Goal: Information Seeking & Learning: Check status

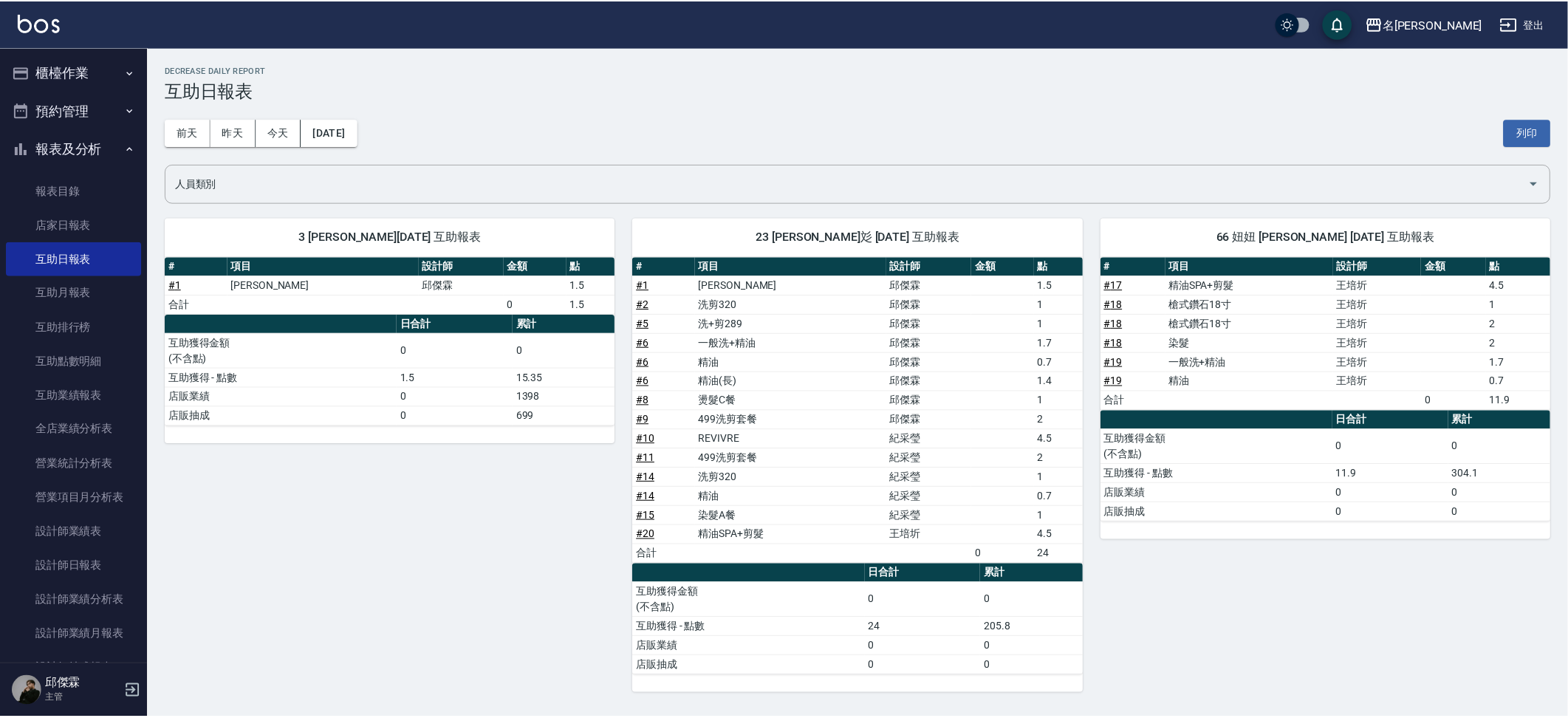
scroll to position [5, 0]
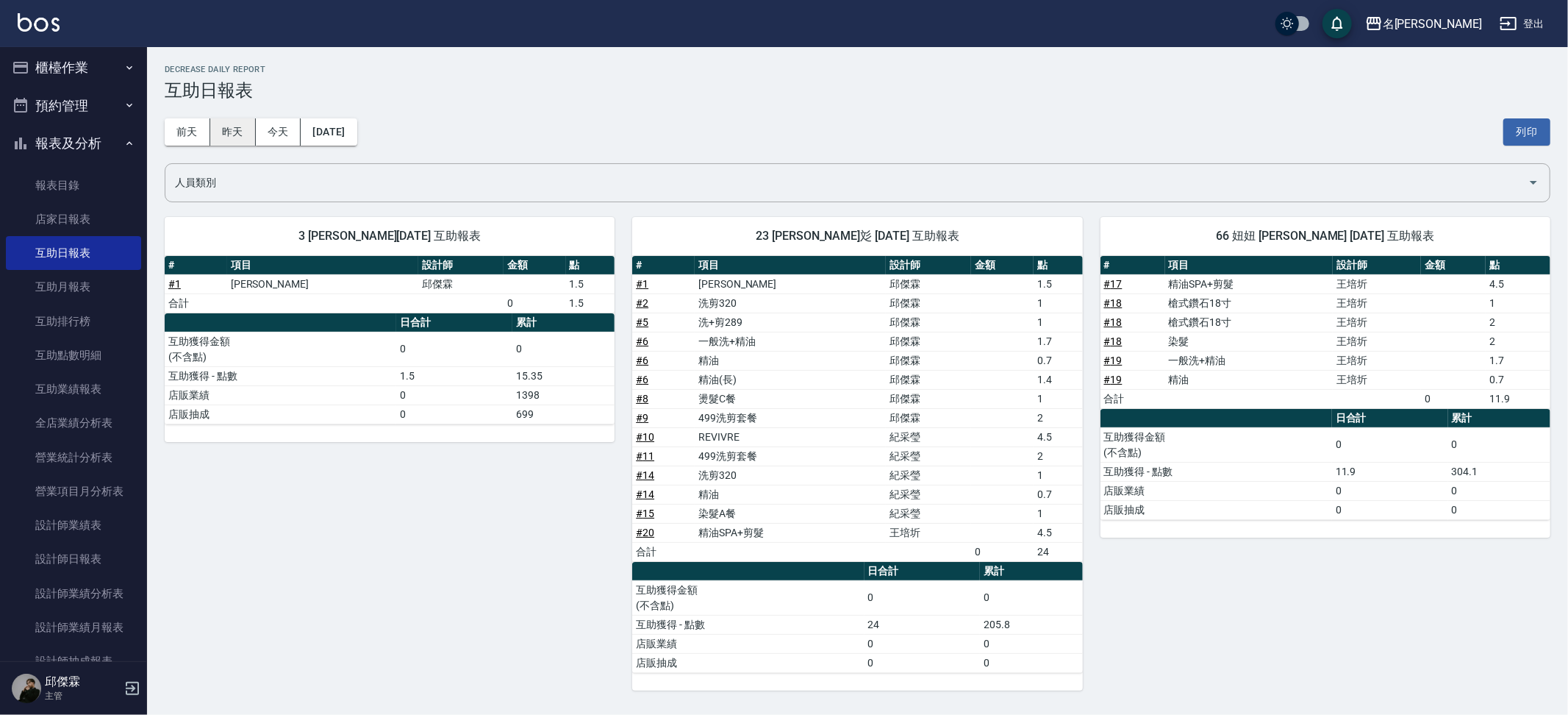
click at [241, 130] on button "昨天" at bounding box center [233, 132] width 46 height 27
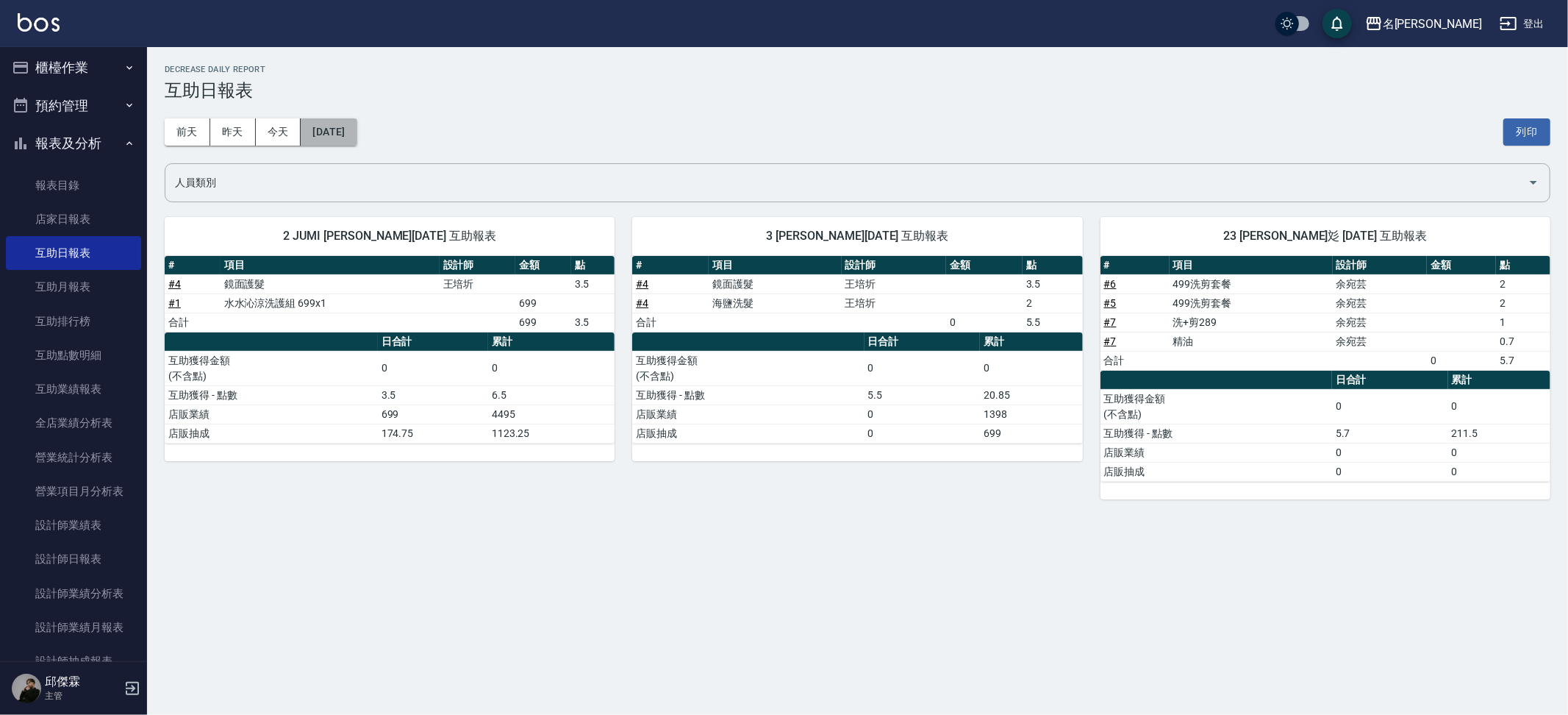
click at [318, 132] on button "[DATE]" at bounding box center [328, 132] width 56 height 27
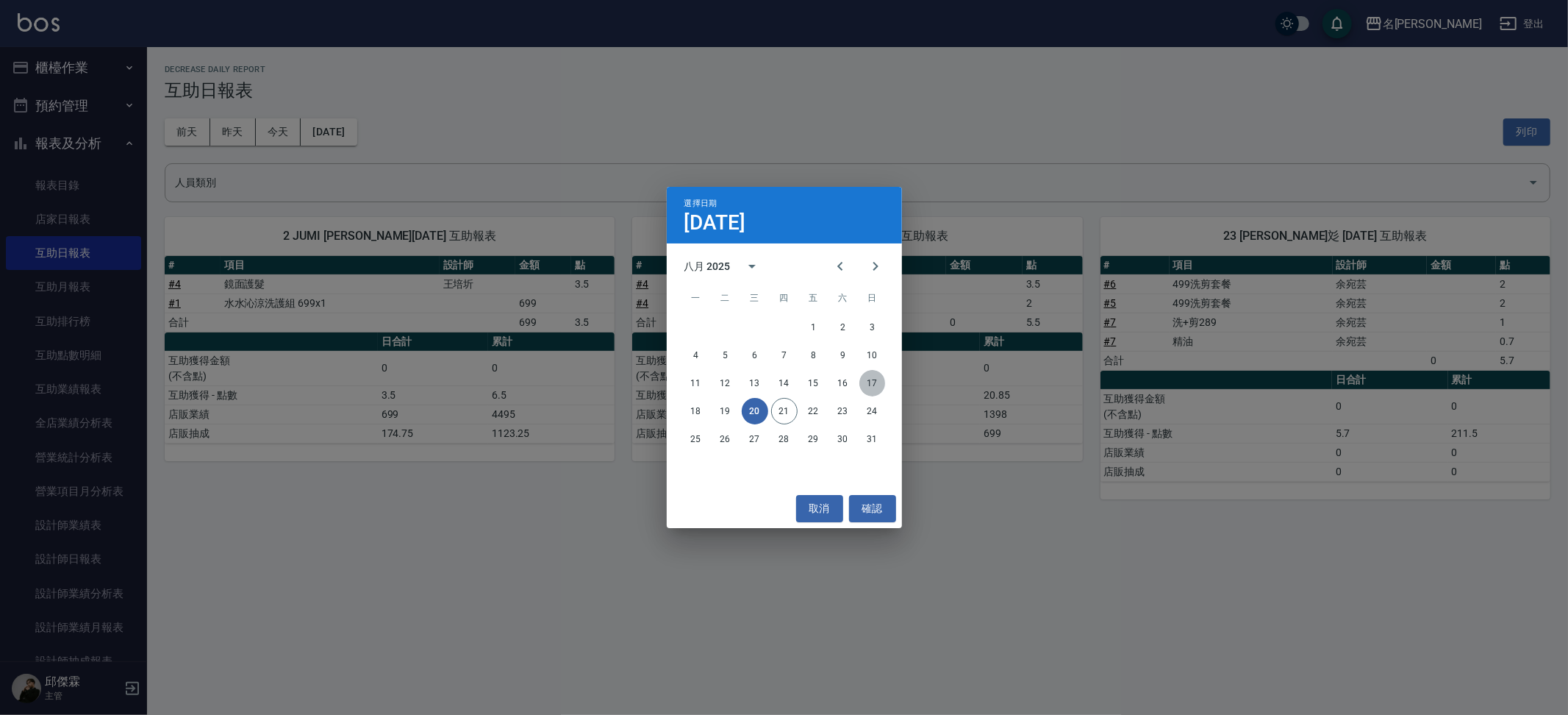
click at [869, 384] on button "17" at bounding box center [872, 383] width 26 height 26
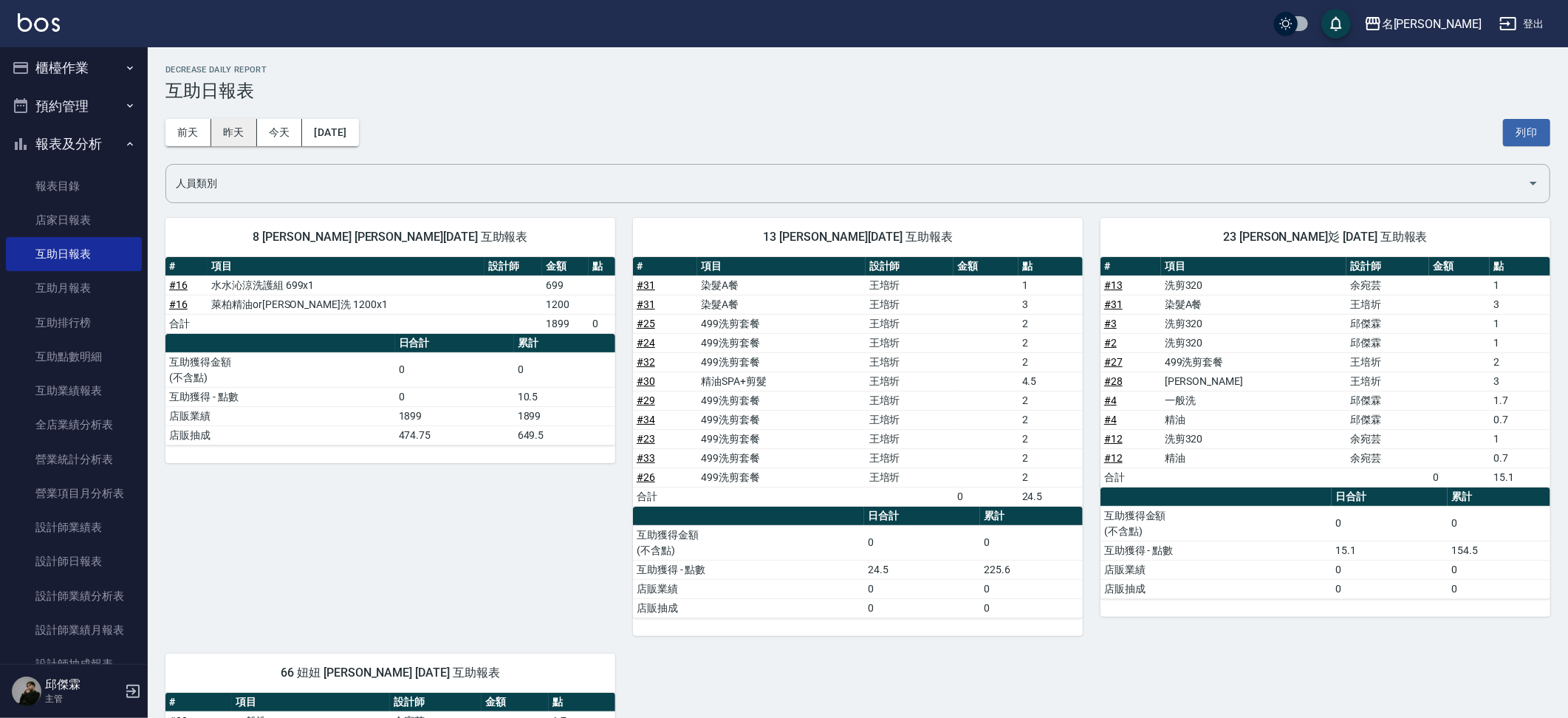
click at [236, 129] on button "昨天" at bounding box center [234, 132] width 46 height 27
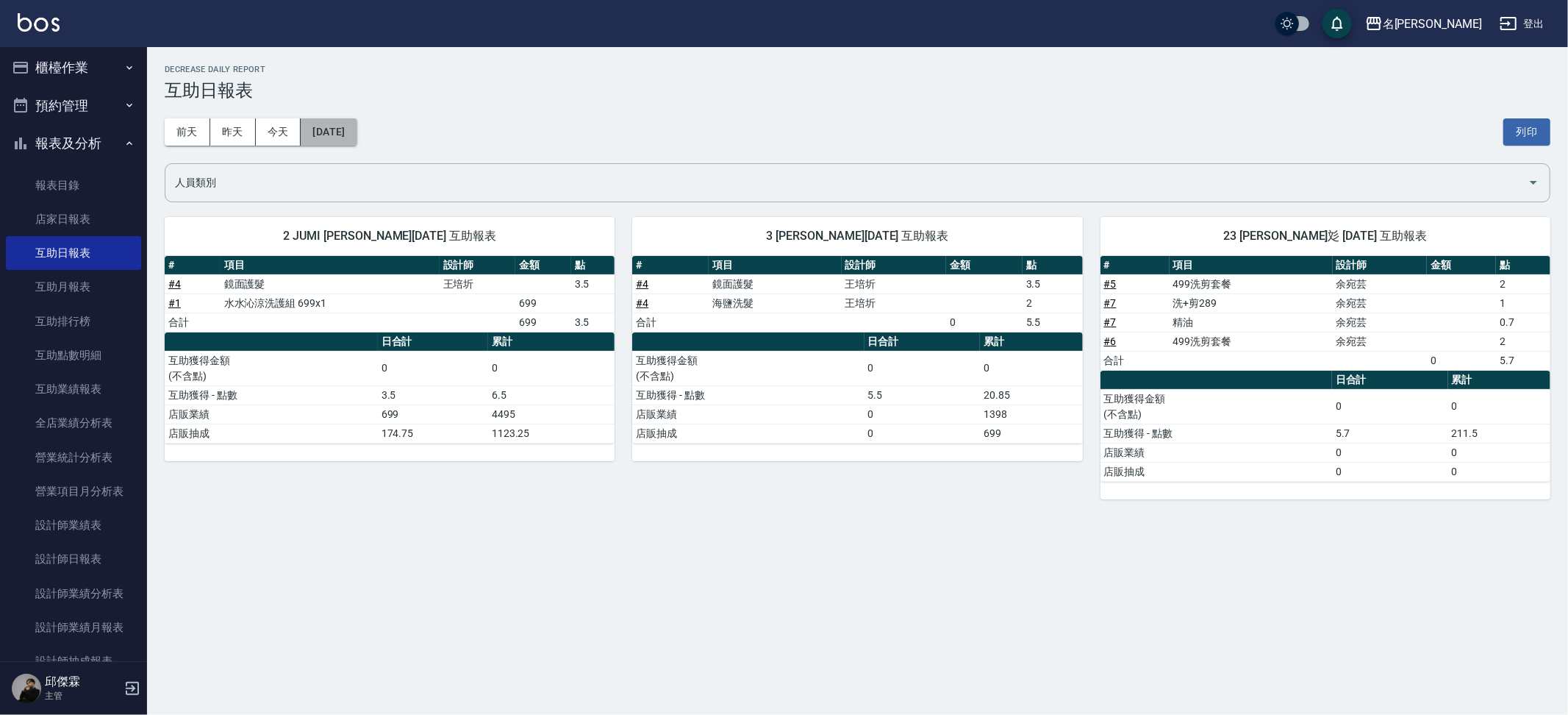
click at [357, 130] on button "[DATE]" at bounding box center [328, 132] width 56 height 27
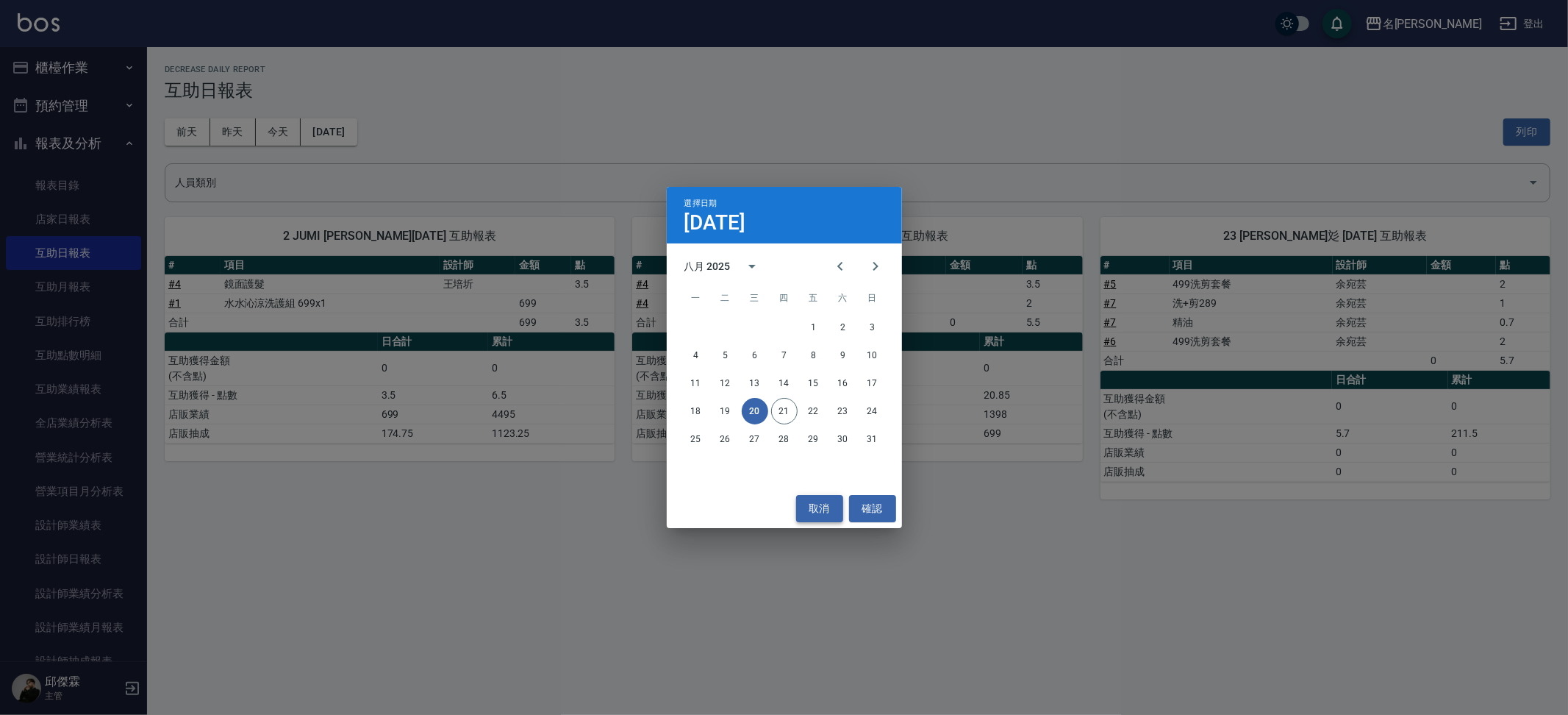
click at [823, 509] on button "取消" at bounding box center [820, 508] width 47 height 27
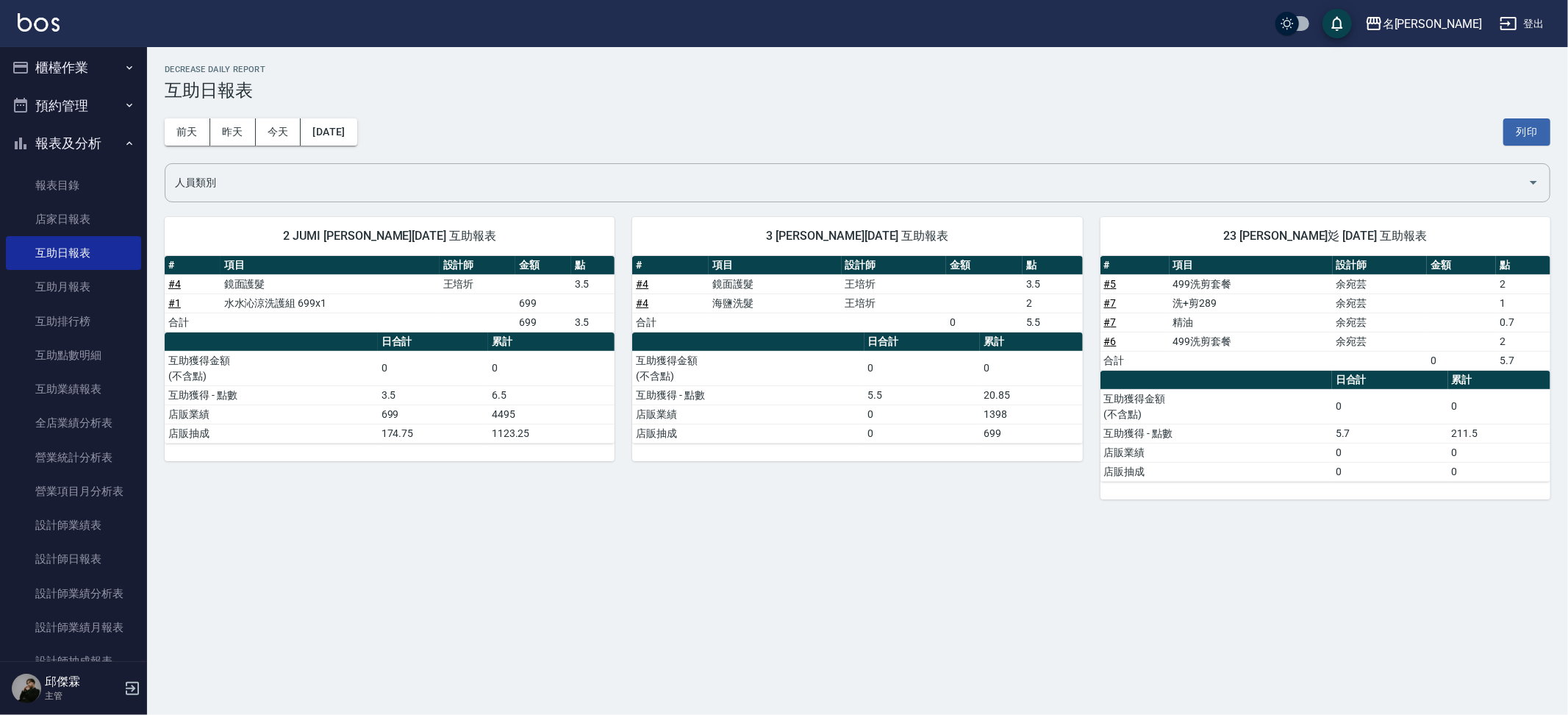
click at [94, 69] on button "櫃檯作業" at bounding box center [73, 67] width 136 height 38
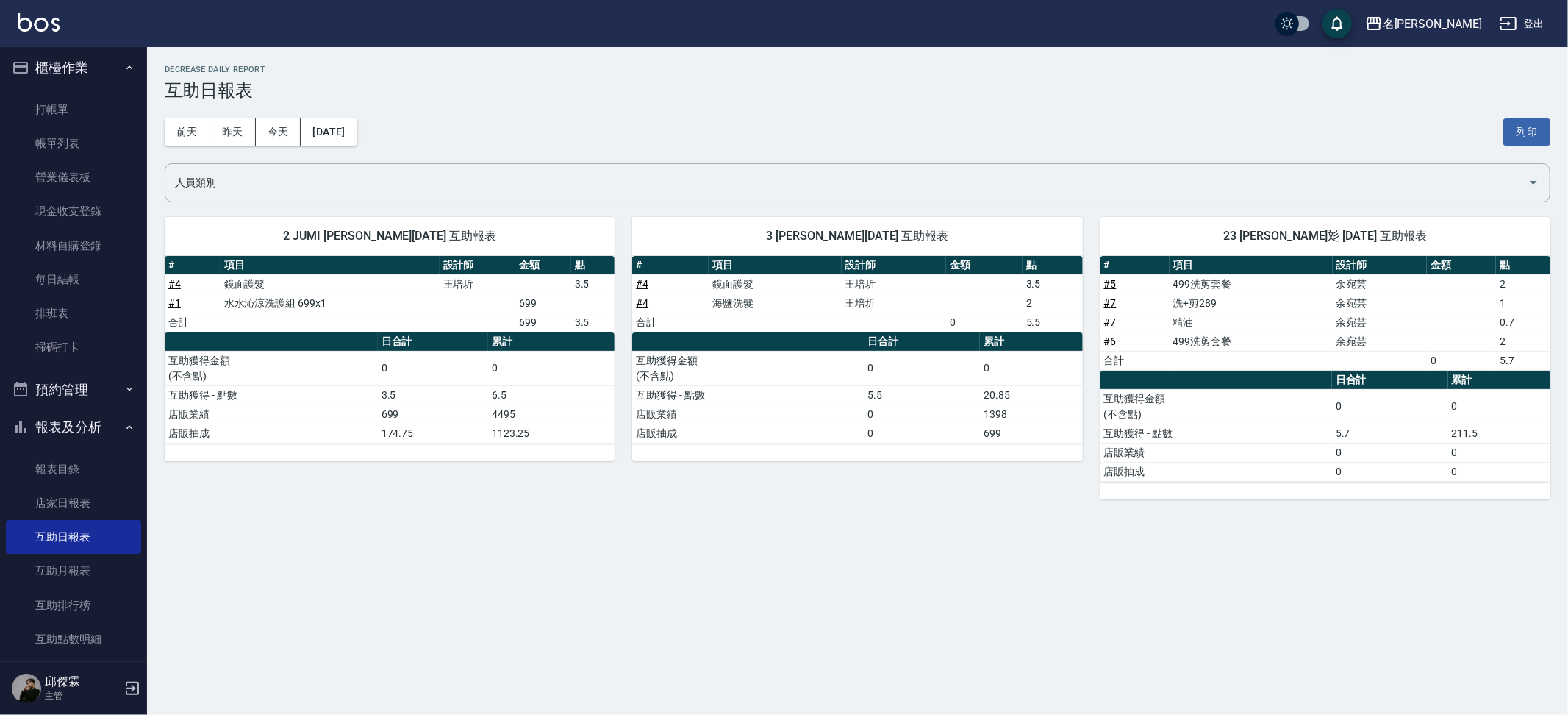
click at [103, 68] on button "櫃檯作業" at bounding box center [73, 67] width 136 height 38
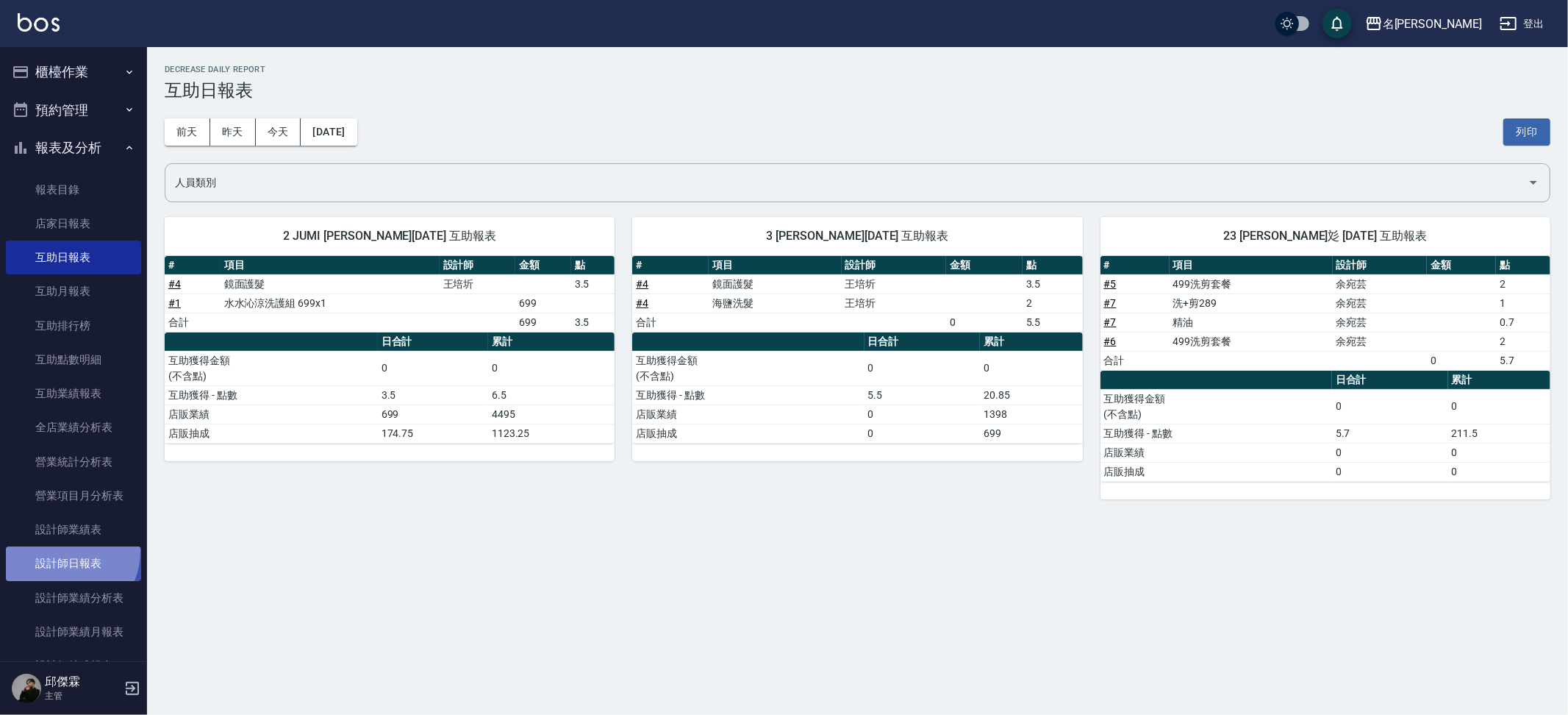
click at [64, 546] on link "設計師日報表" at bounding box center [73, 563] width 136 height 34
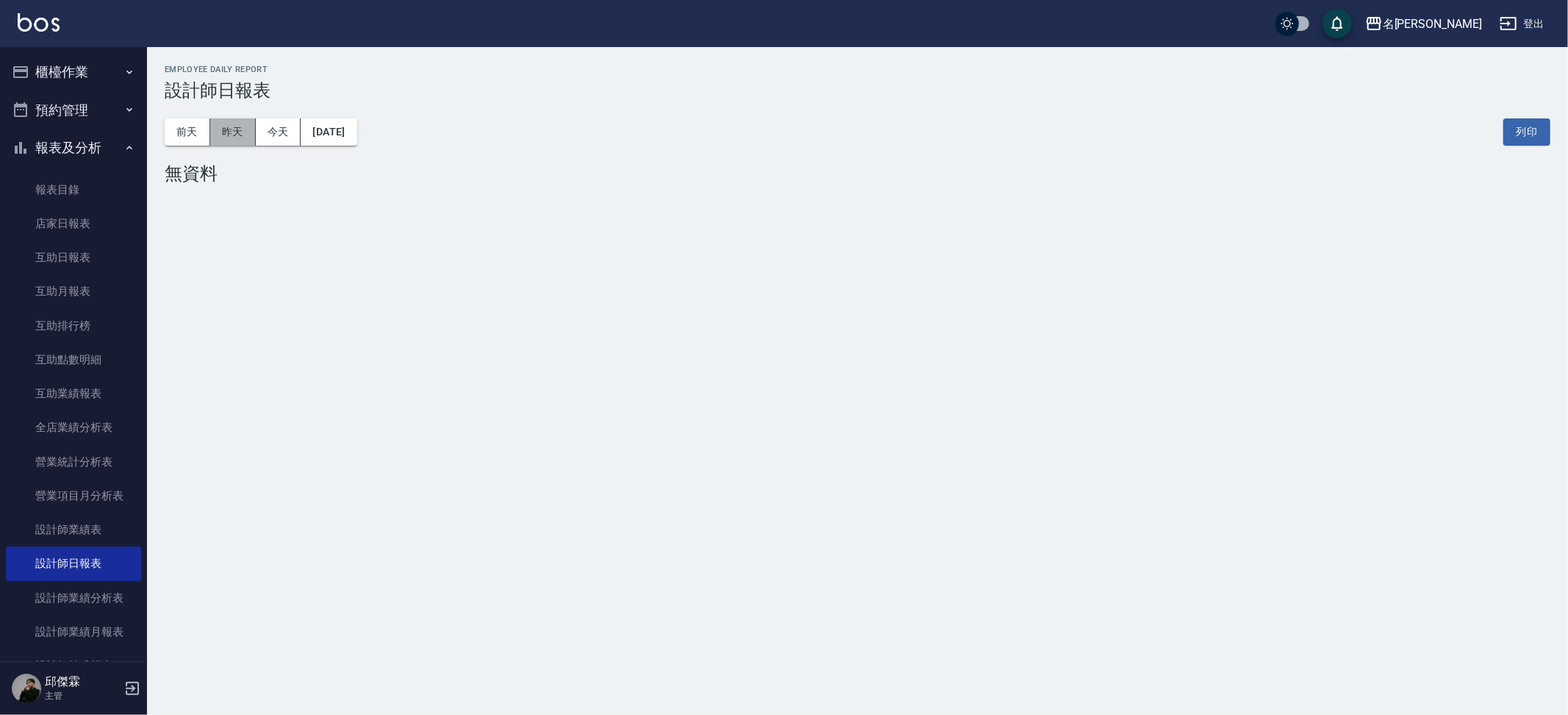
click at [234, 134] on button "昨天" at bounding box center [233, 132] width 46 height 27
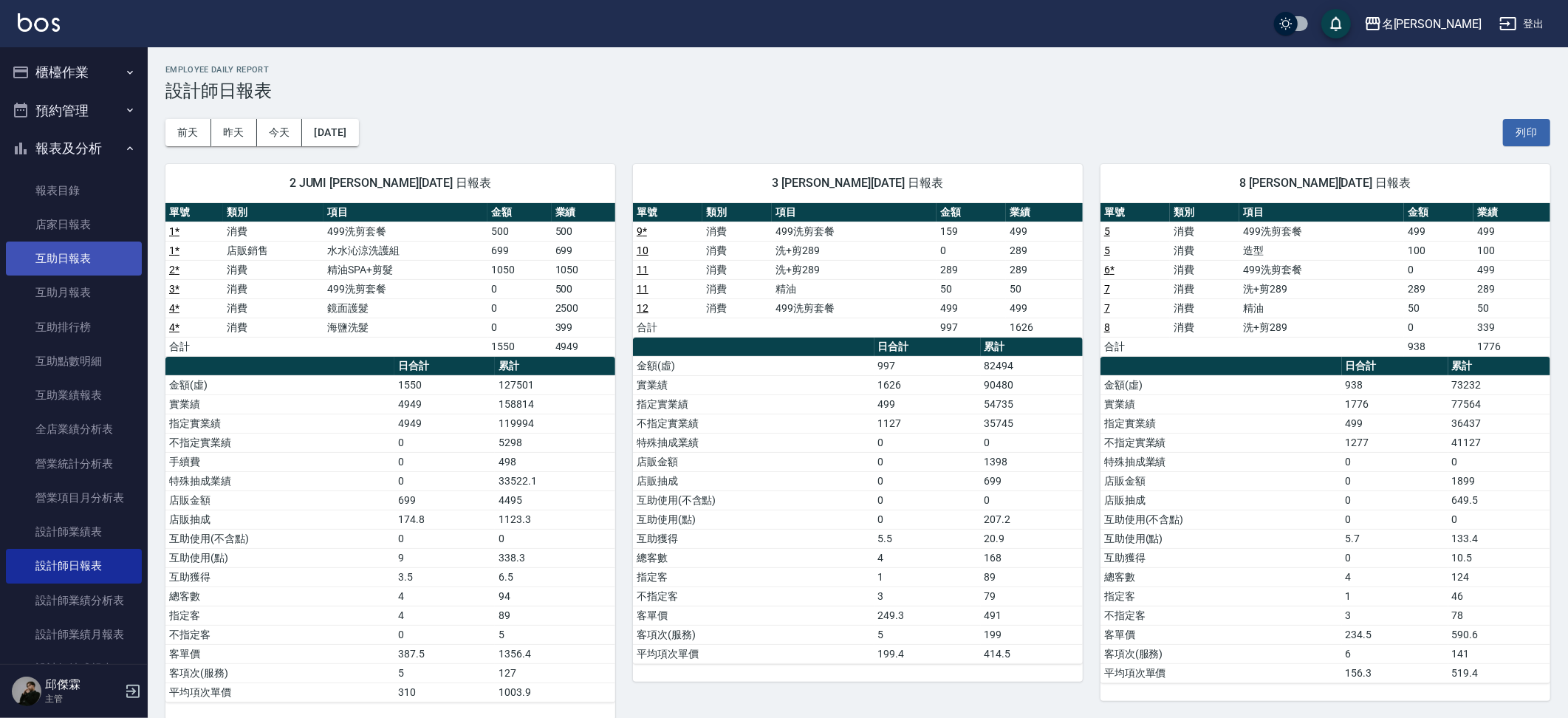
click at [106, 257] on link "互助日報表" at bounding box center [74, 258] width 136 height 34
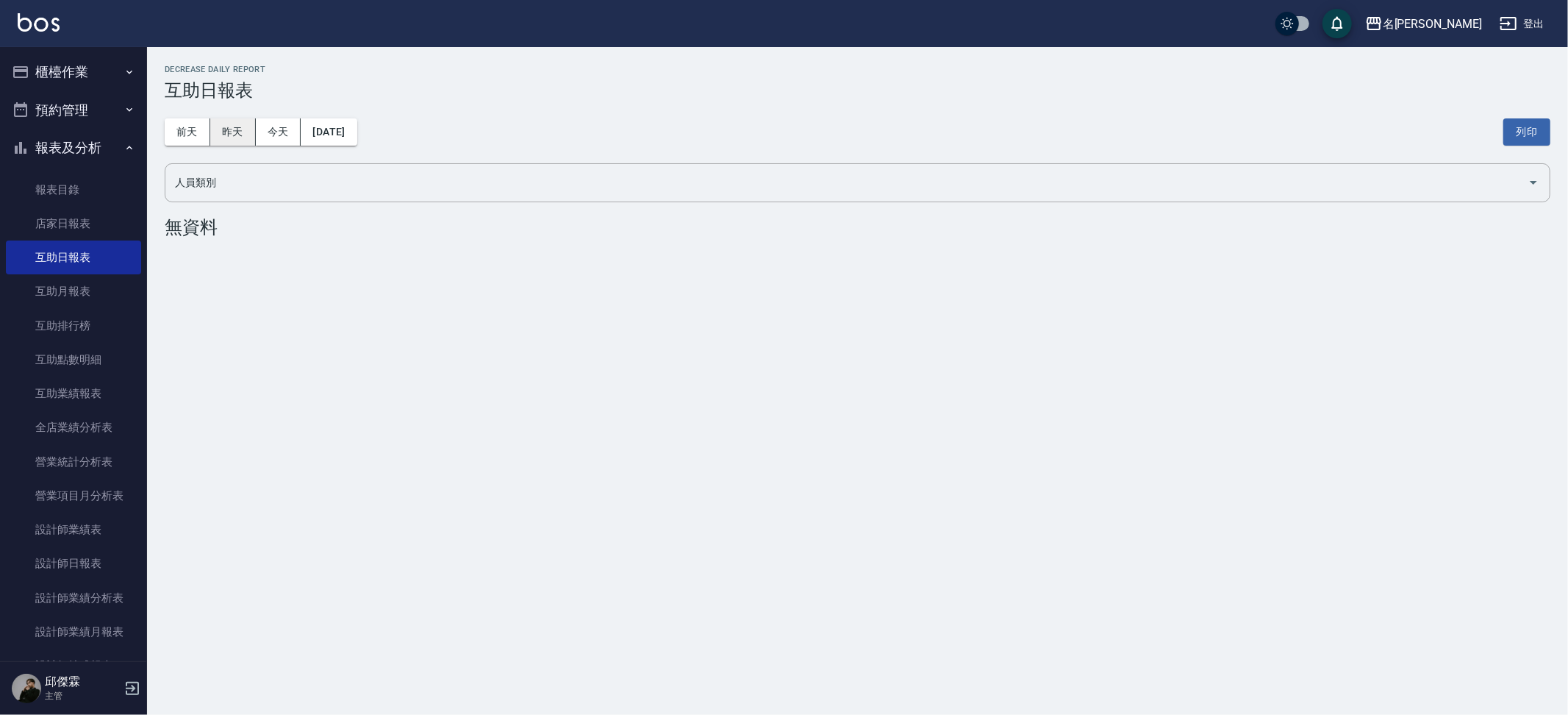
click at [221, 120] on button "昨天" at bounding box center [233, 132] width 46 height 27
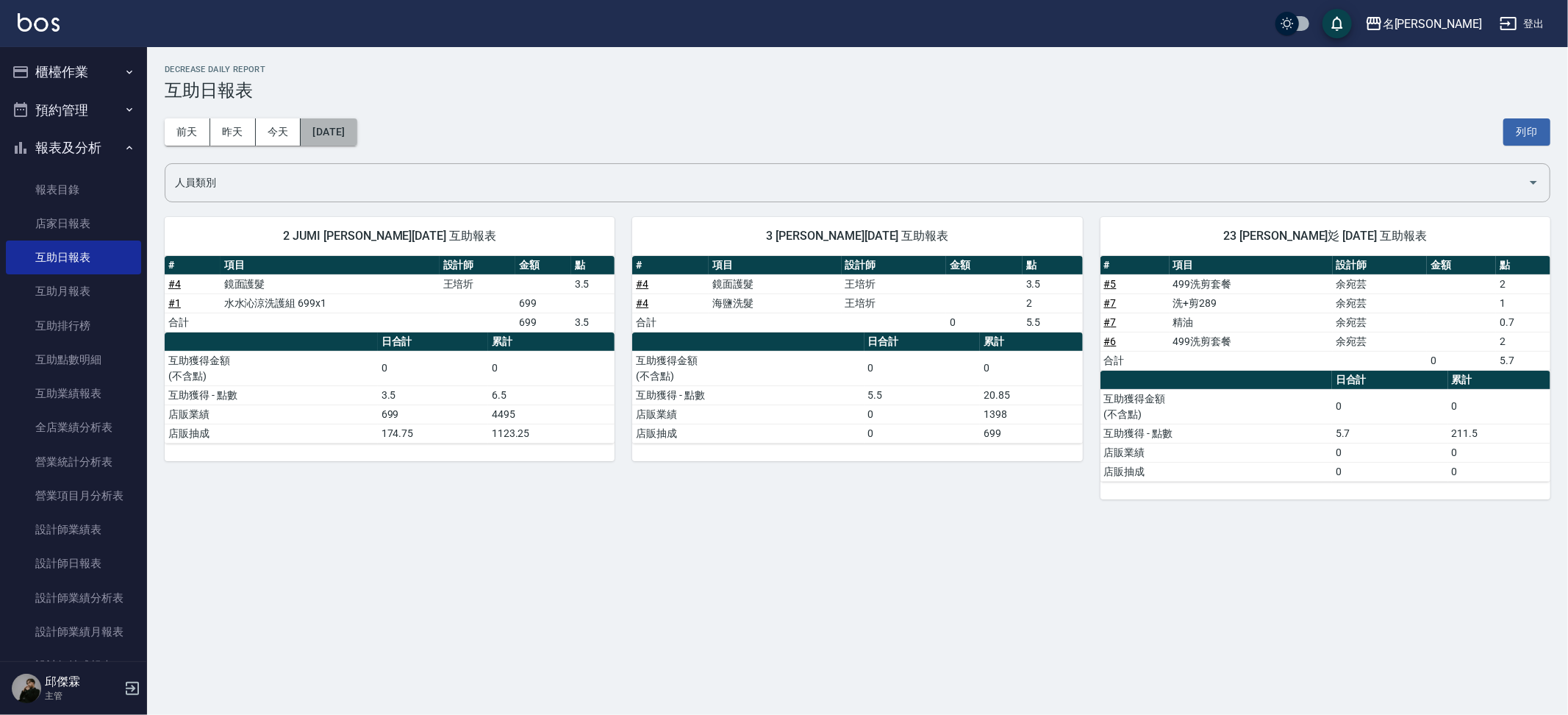
click at [357, 122] on button "[DATE]" at bounding box center [328, 132] width 56 height 27
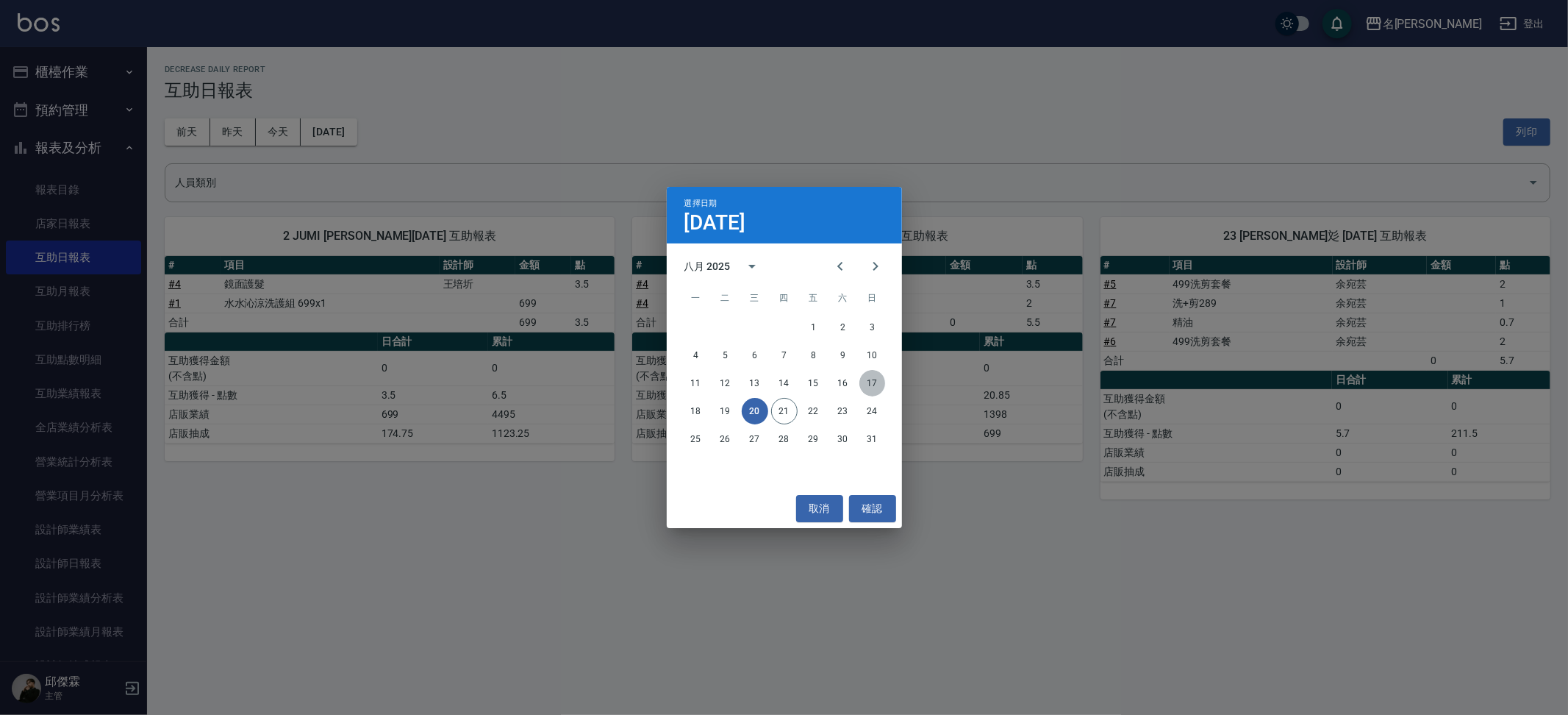
click at [872, 381] on button "17" at bounding box center [872, 383] width 26 height 26
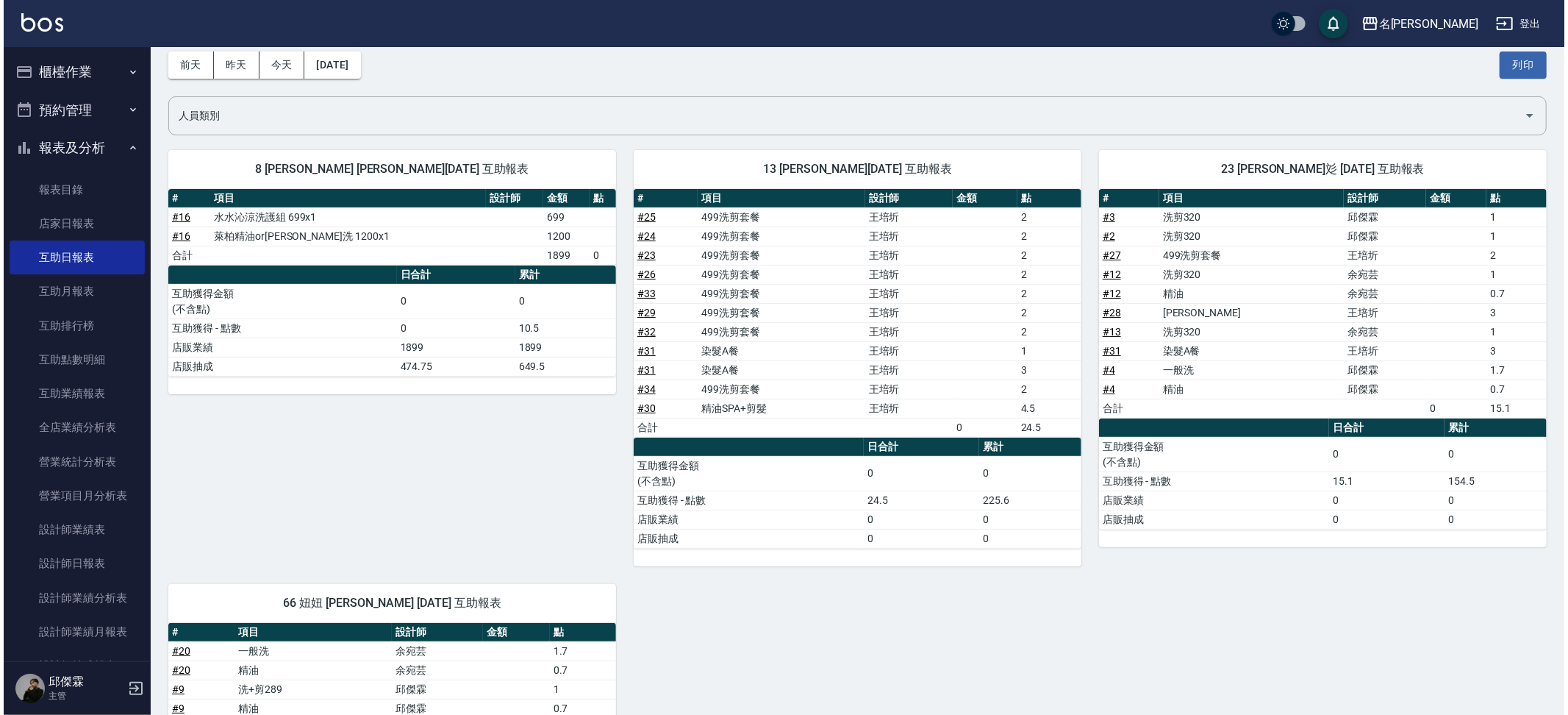
scroll to position [61, 0]
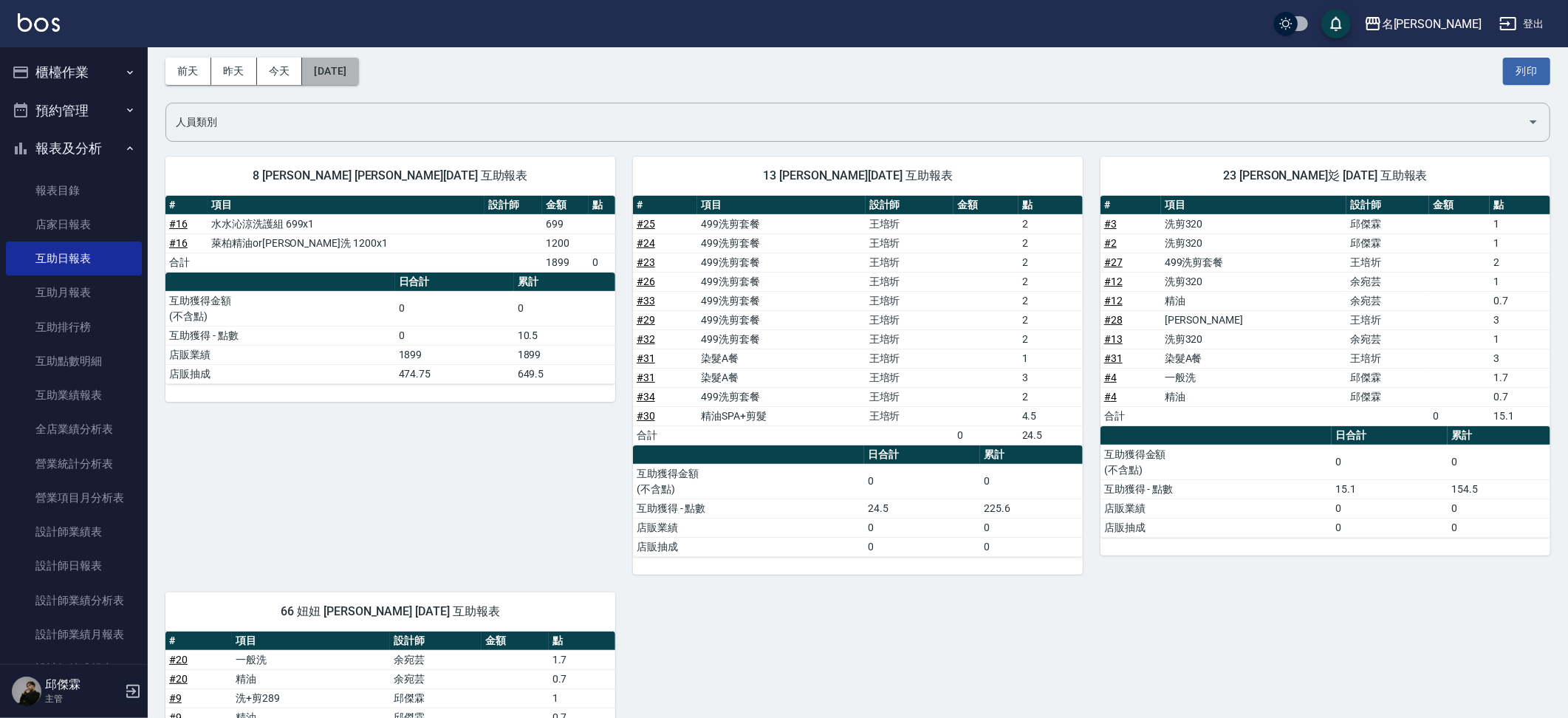
click at [331, 66] on button "[DATE]" at bounding box center [330, 71] width 56 height 27
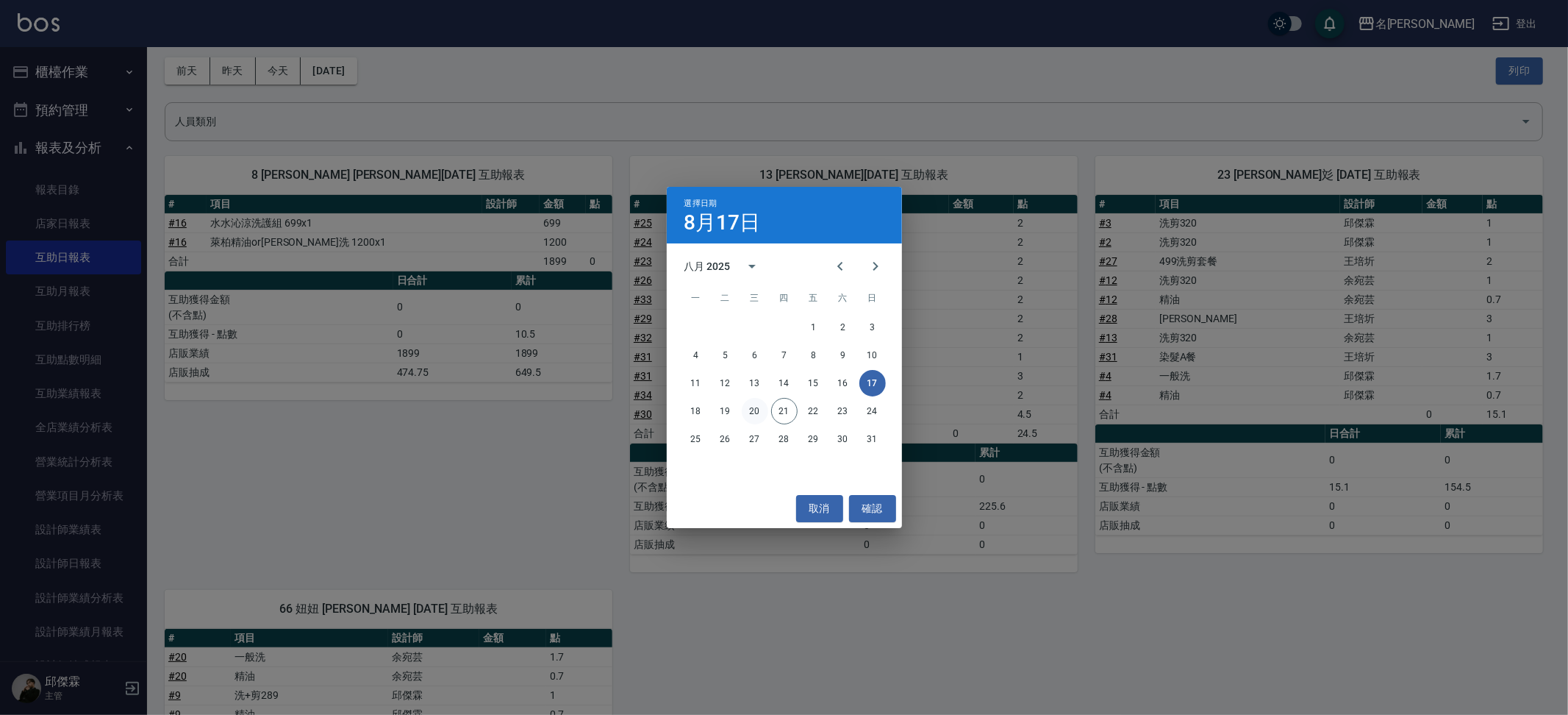
click at [757, 406] on button "20" at bounding box center [754, 411] width 26 height 26
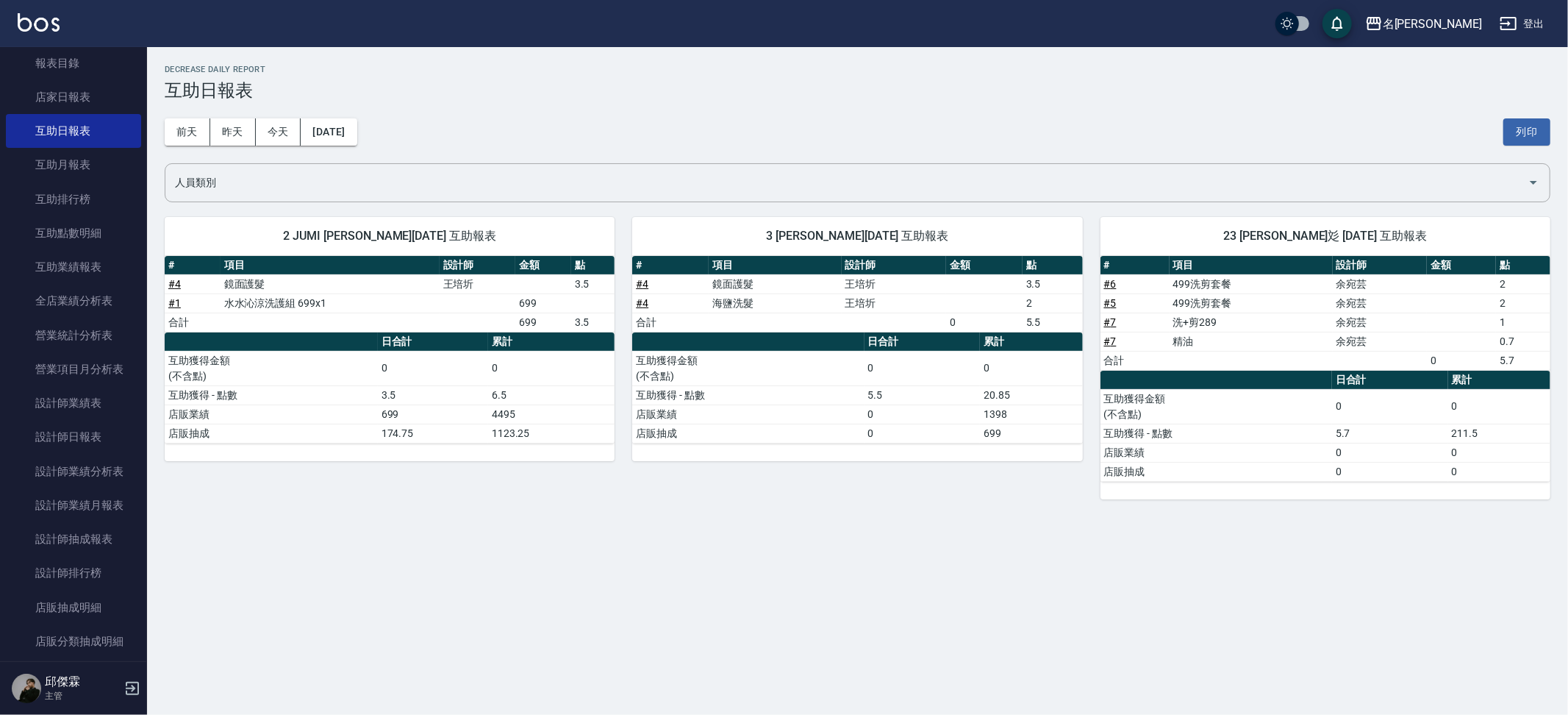
scroll to position [153, 0]
